Goal: Transaction & Acquisition: Purchase product/service

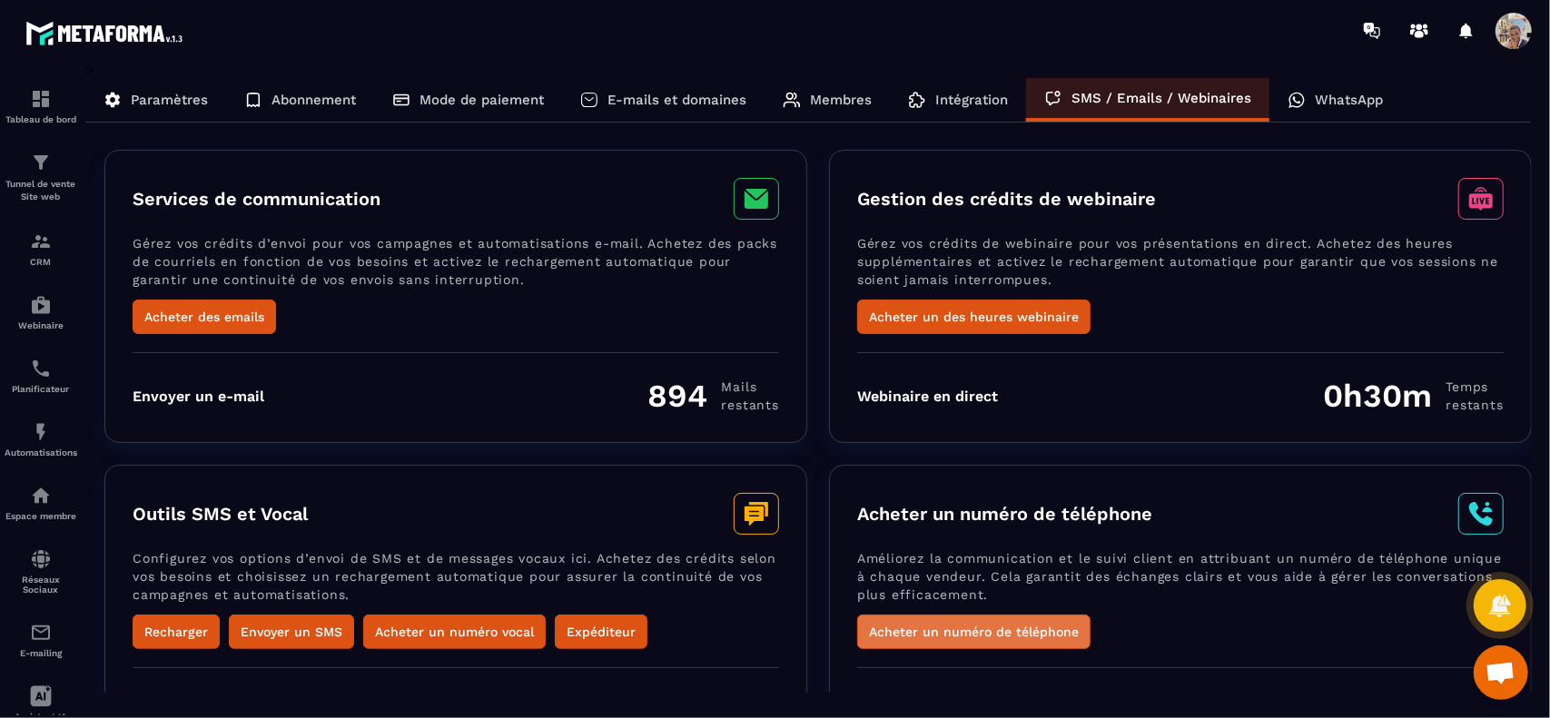
click at [1033, 620] on button "Acheter un numéro de téléphone" at bounding box center [973, 632] width 233 height 35
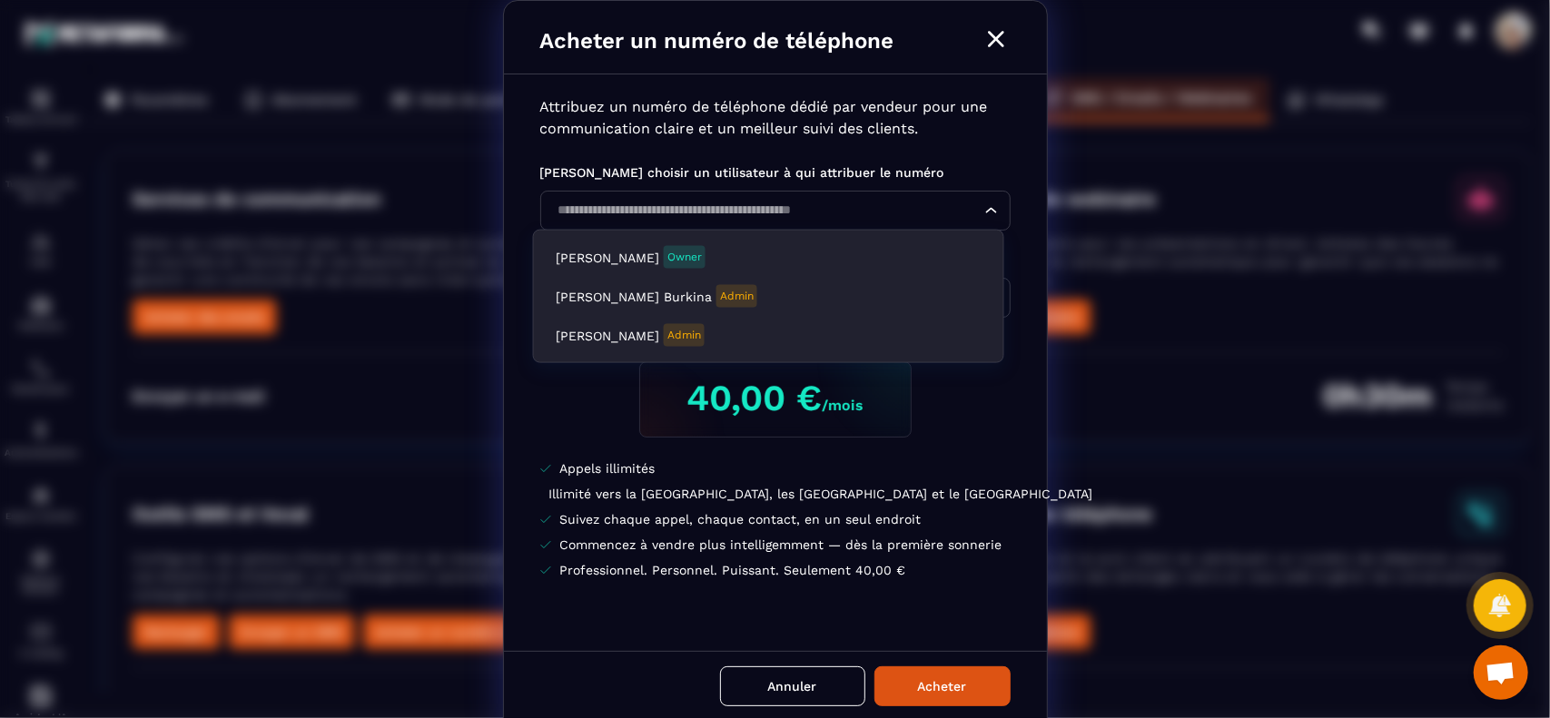
click at [877, 199] on div "Loading..." at bounding box center [775, 211] width 470 height 40
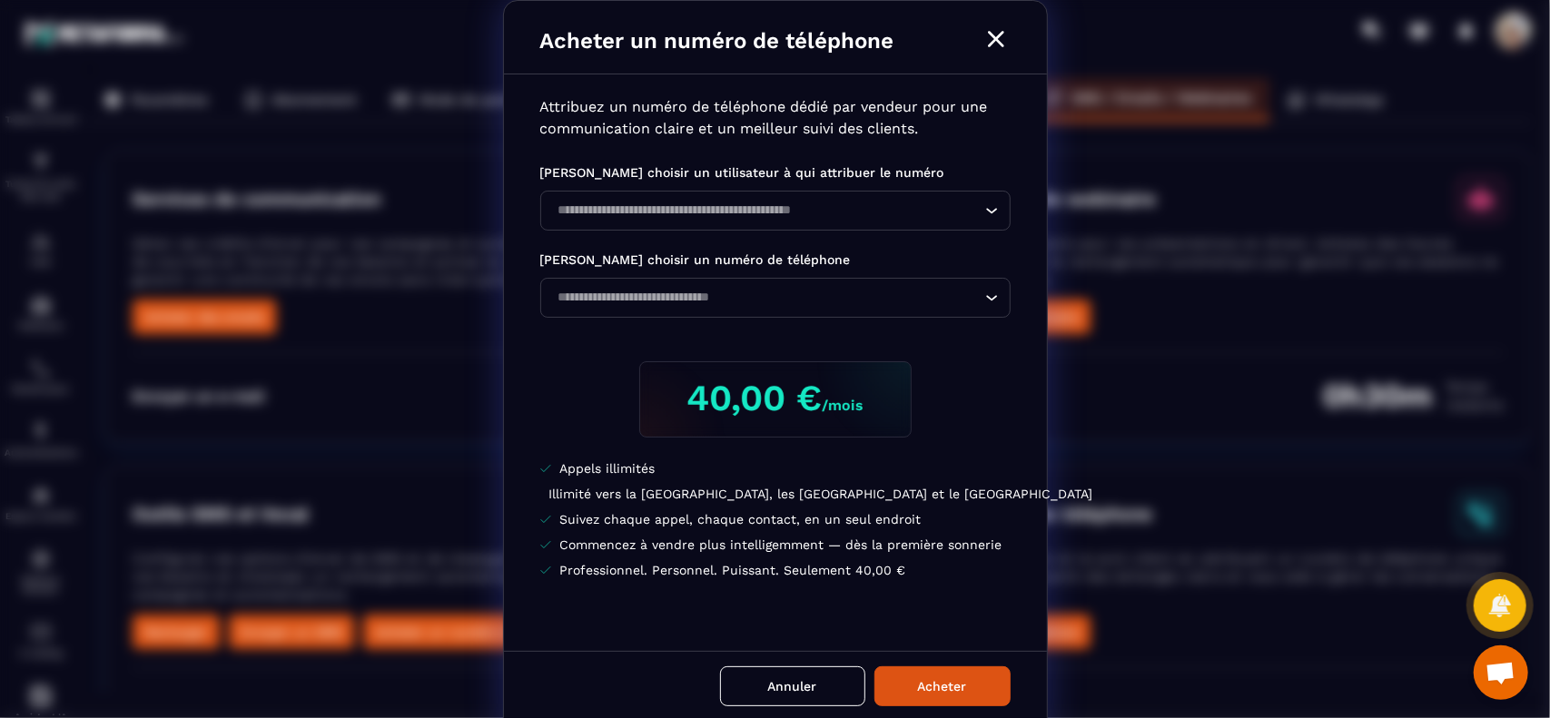
click at [877, 199] on div "Loading..." at bounding box center [775, 211] width 470 height 40
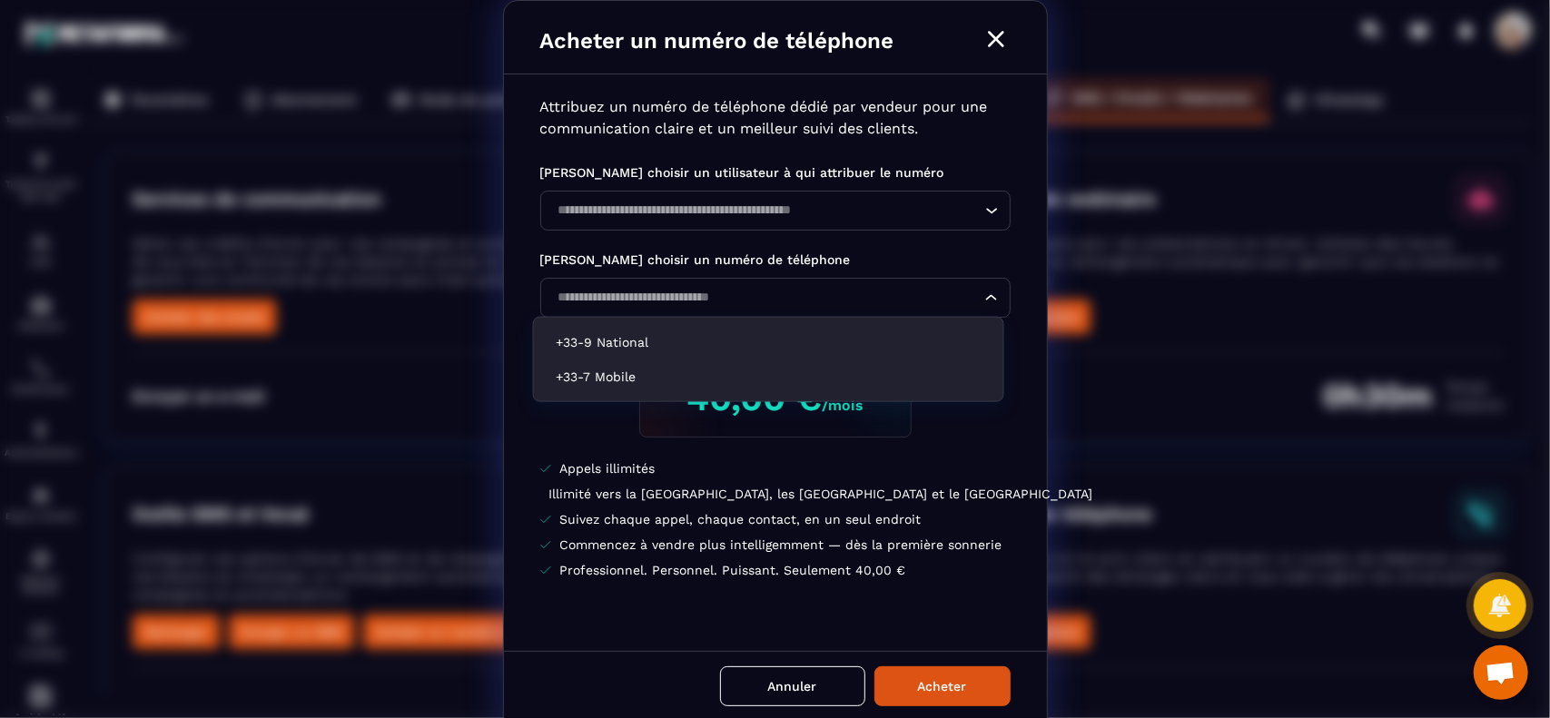
click at [869, 295] on input "Search for option" at bounding box center [766, 298] width 429 height 20
click at [990, 39] on icon "Modal window" at bounding box center [996, 39] width 16 height 16
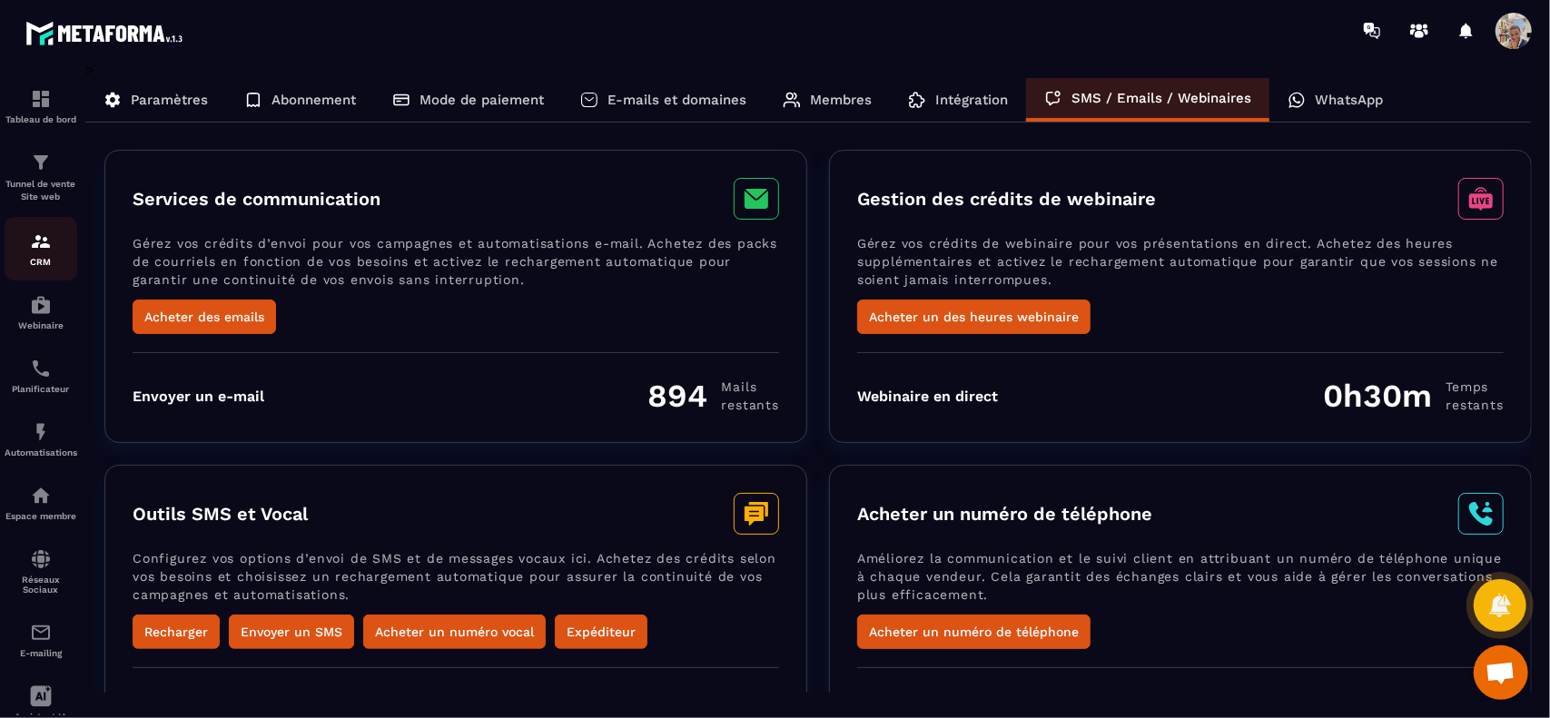
click at [48, 257] on p "CRM" at bounding box center [41, 262] width 73 height 10
